Goal: Find specific page/section: Find specific page/section

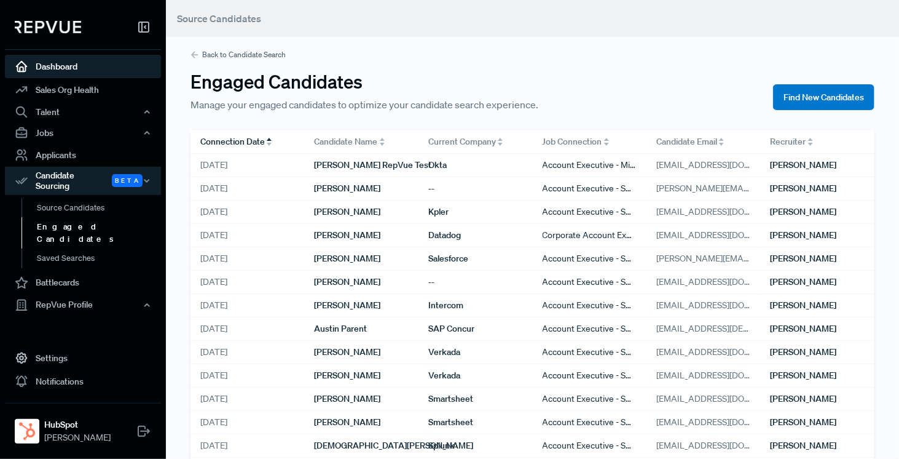
click at [68, 66] on link "Dashboard" at bounding box center [83, 66] width 156 height 23
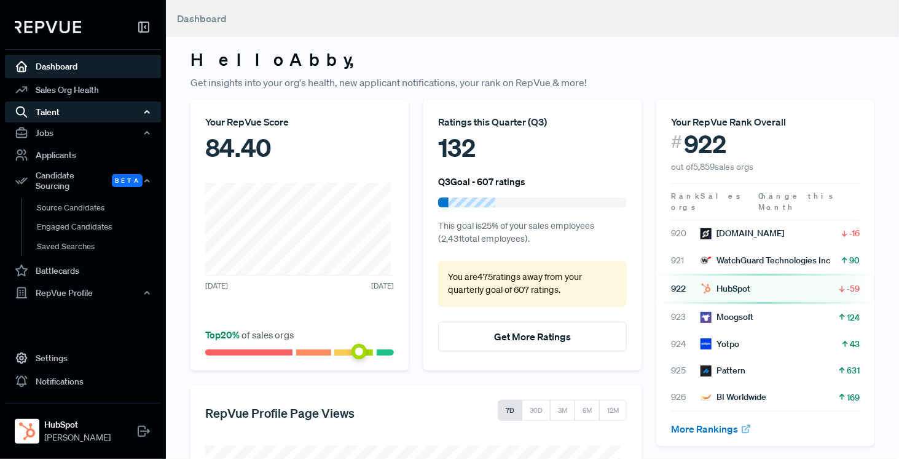
click at [67, 109] on div "Talent" at bounding box center [83, 111] width 156 height 21
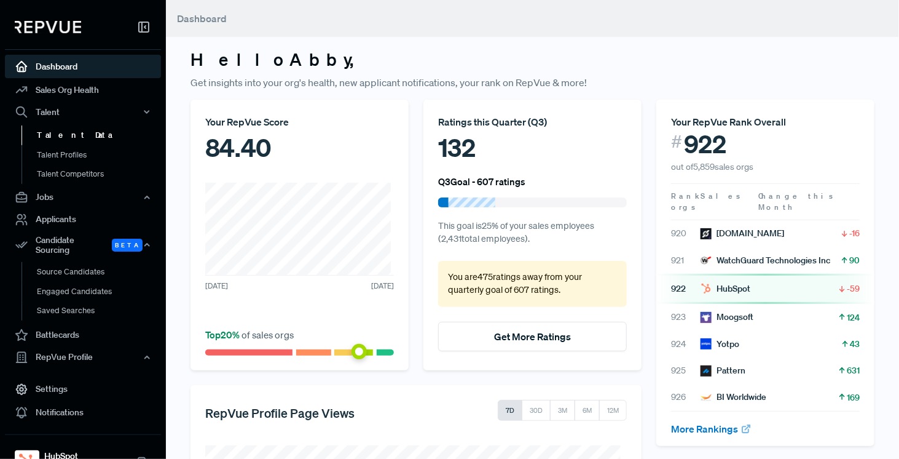
click at [68, 138] on link "Talent Data" at bounding box center [100, 135] width 156 height 20
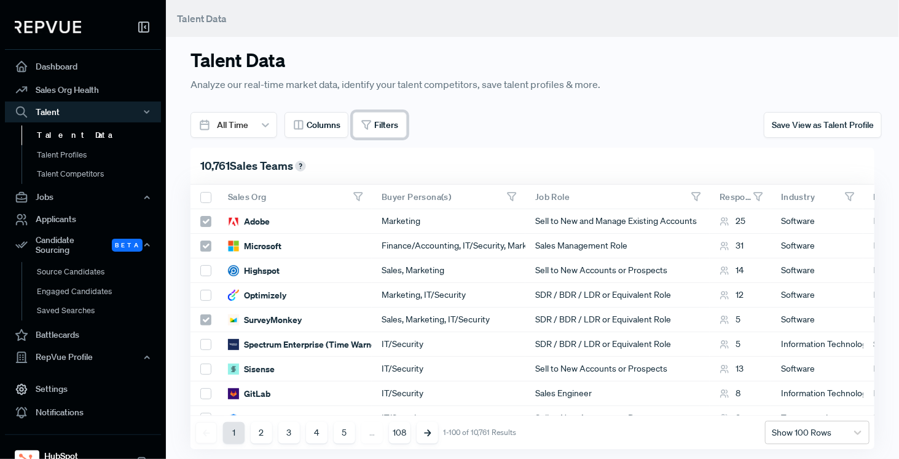
click at [389, 124] on span "Filters" at bounding box center [387, 125] width 24 height 13
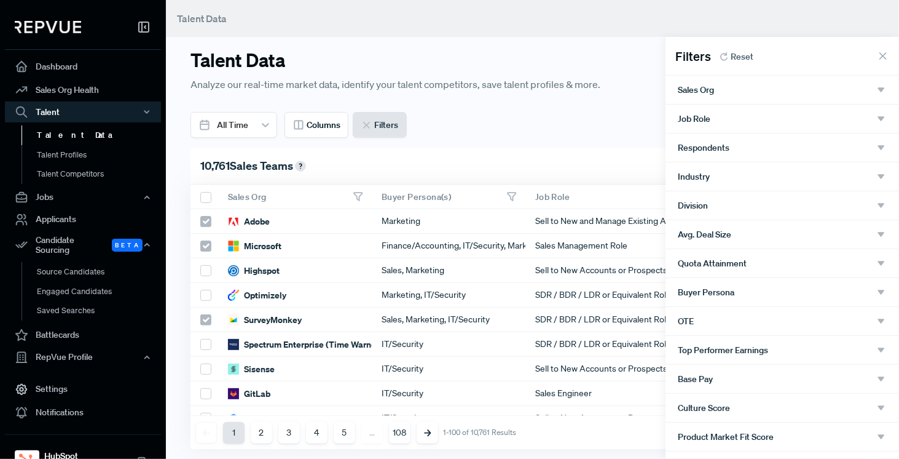
click at [770, 82] on div "Sales Org" at bounding box center [783, 90] width 234 height 28
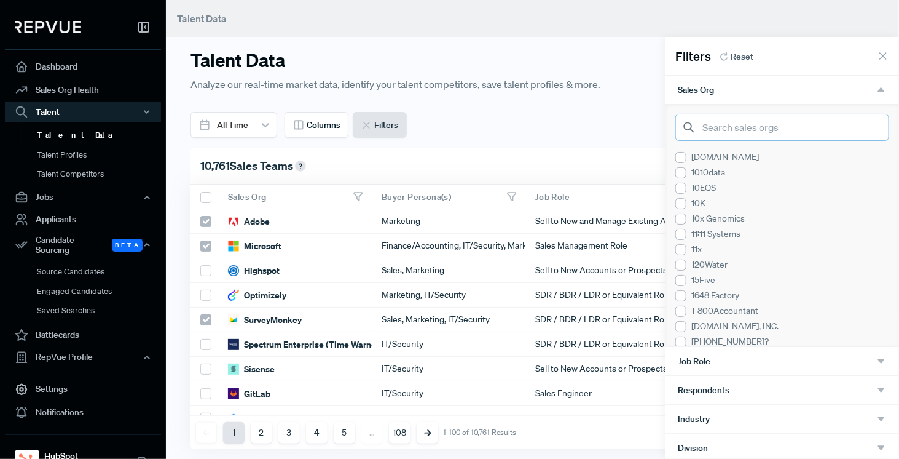
click at [753, 128] on input "search" at bounding box center [783, 127] width 214 height 27
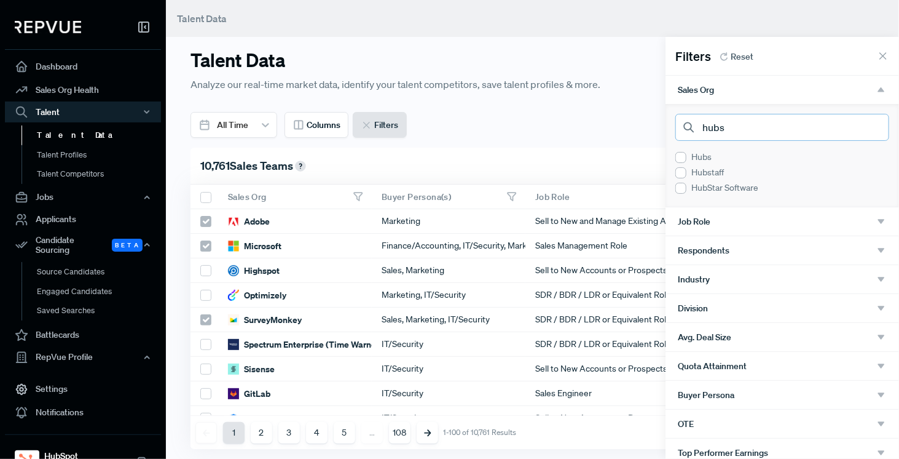
drag, startPoint x: 753, startPoint y: 128, endPoint x: 634, endPoint y: 126, distance: 119.3
click at [636, 127] on body "Dashboard Sales Org Health Talent Talent Data Talent Profiles Talent Competitor…" at bounding box center [449, 229] width 899 height 459
type input "hubs"
click at [77, 324] on div at bounding box center [449, 229] width 899 height 459
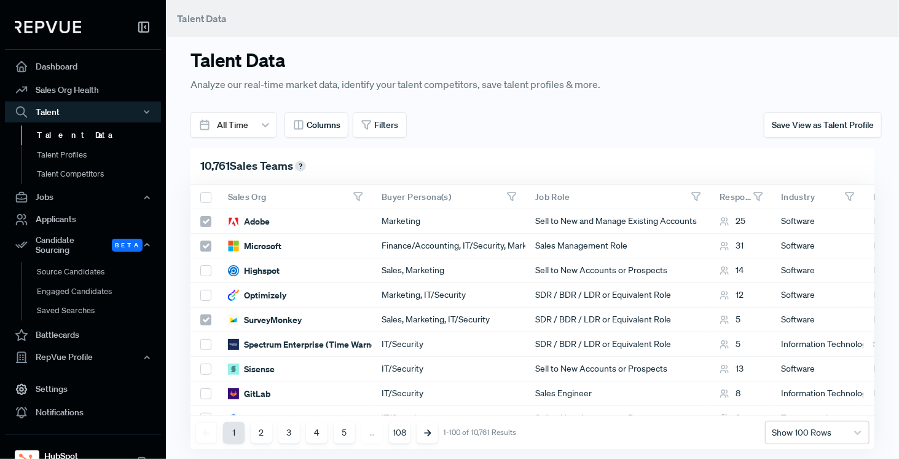
click at [65, 329] on link "Battlecards" at bounding box center [83, 334] width 156 height 23
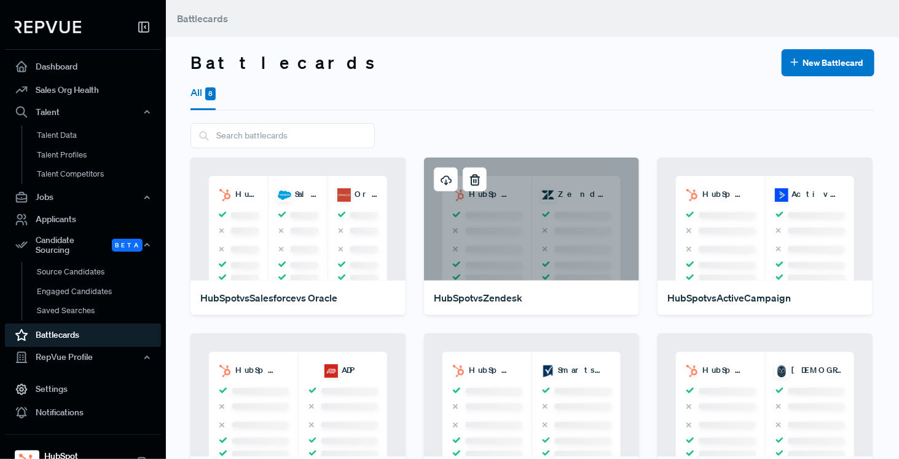
click at [580, 243] on div "HubSpot Zendesk" at bounding box center [531, 218] width 215 height 123
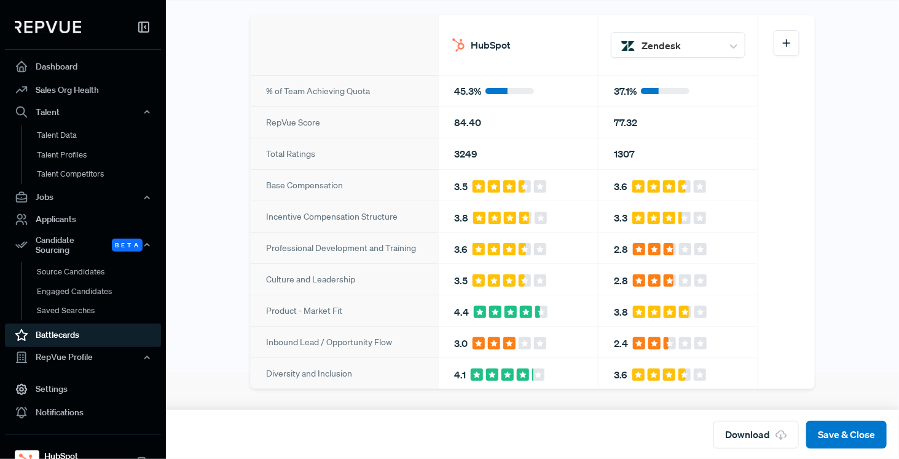
scroll to position [101, 0]
